Goal: Check status: Check status

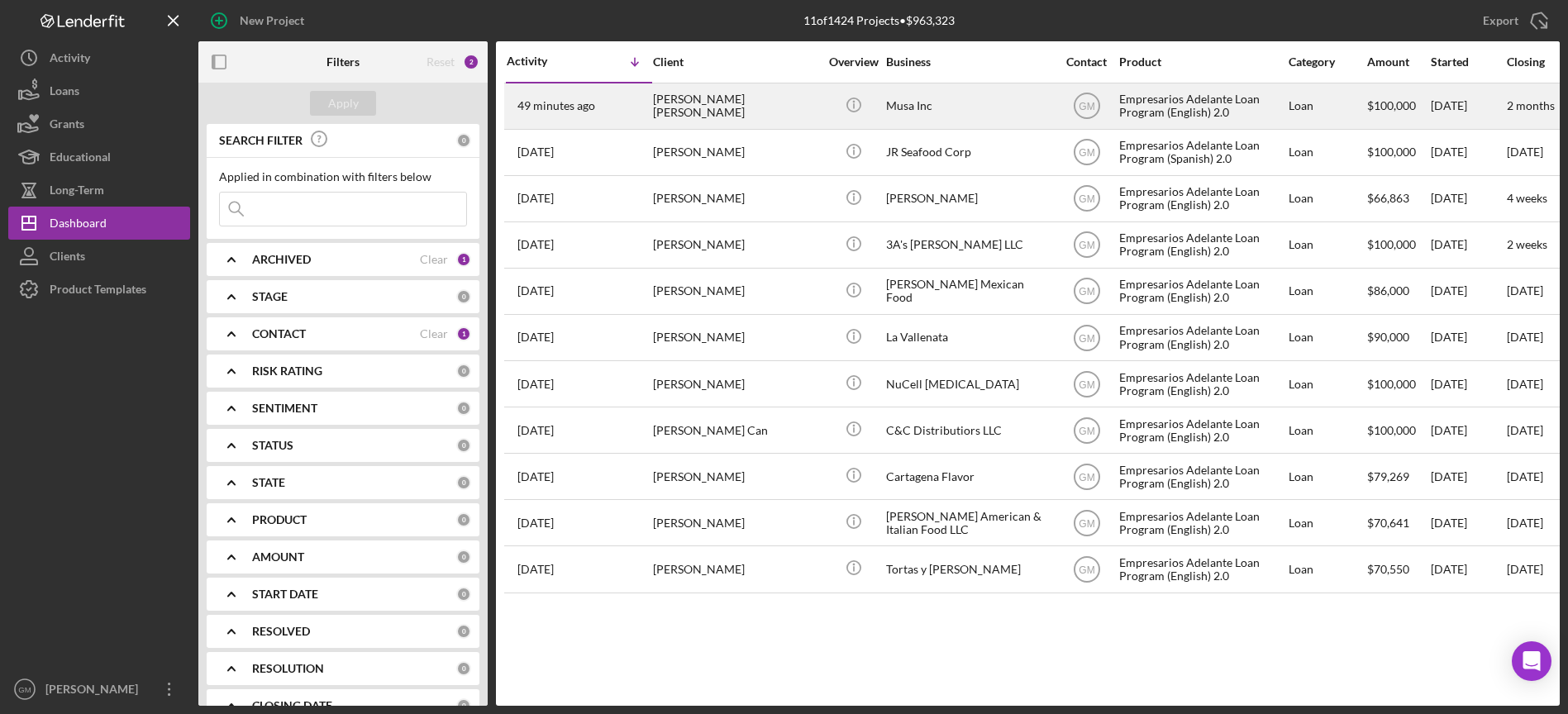
click at [755, 105] on div "[PERSON_NAME] [PERSON_NAME]" at bounding box center [735, 105] width 165 height 43
